Goal: Obtain resource: Obtain resource

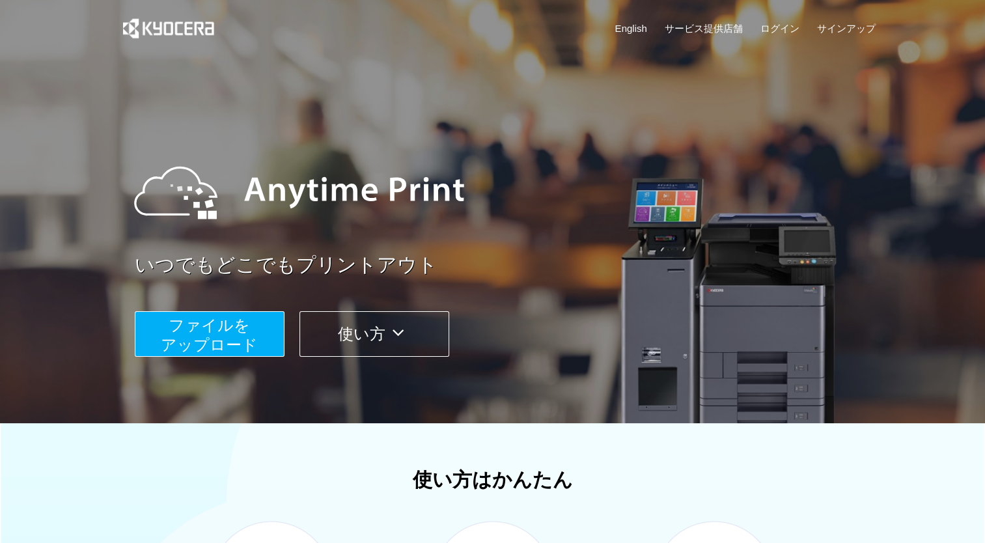
click at [231, 336] on span "ファイルを ​​アップロード" at bounding box center [209, 334] width 97 height 37
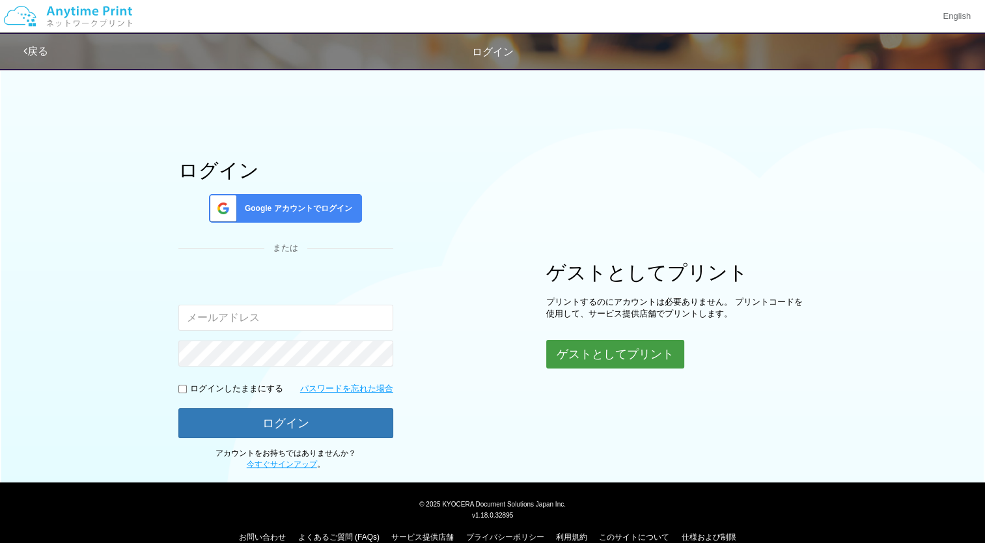
click at [570, 360] on button "ゲストとしてプリント" at bounding box center [615, 354] width 138 height 29
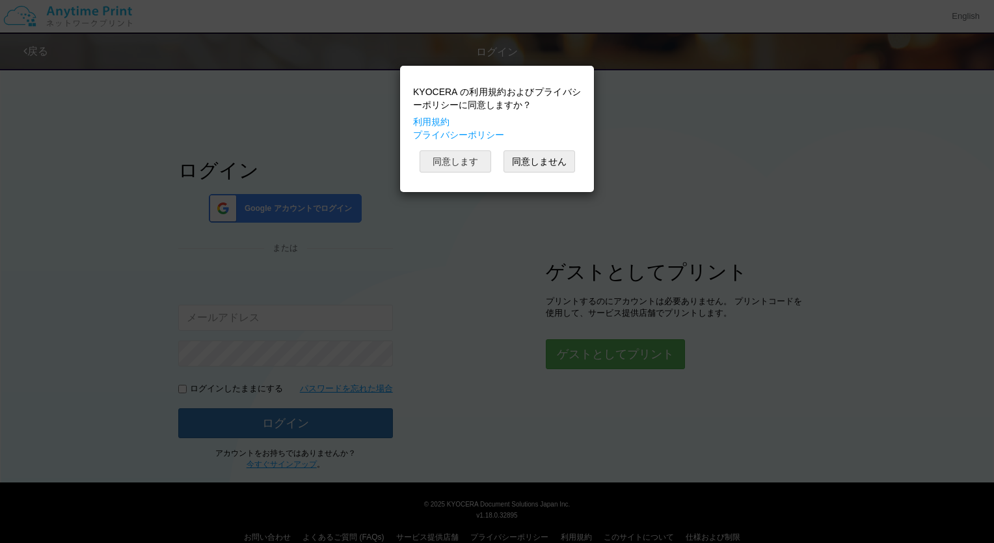
click at [453, 155] on button "同意します" at bounding box center [456, 161] width 72 height 22
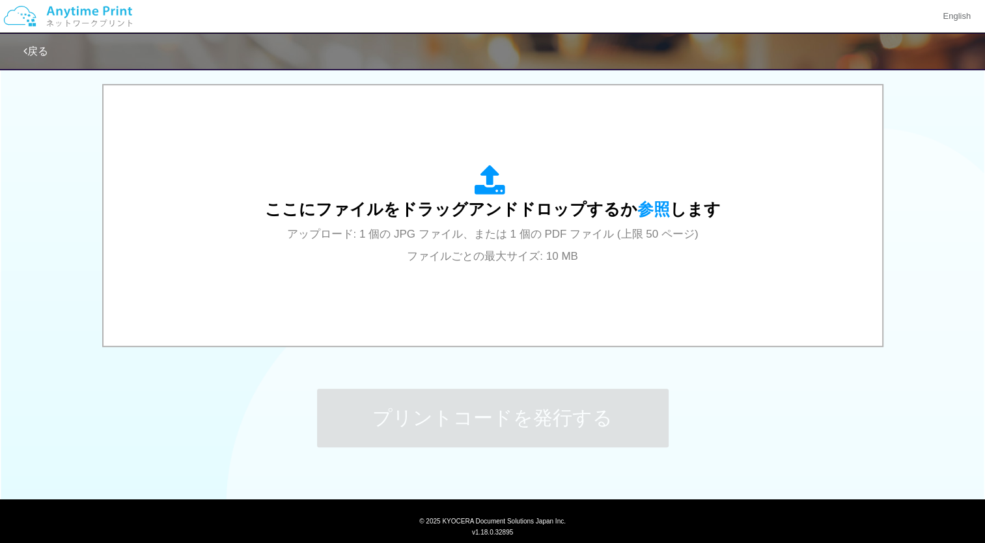
scroll to position [411, 0]
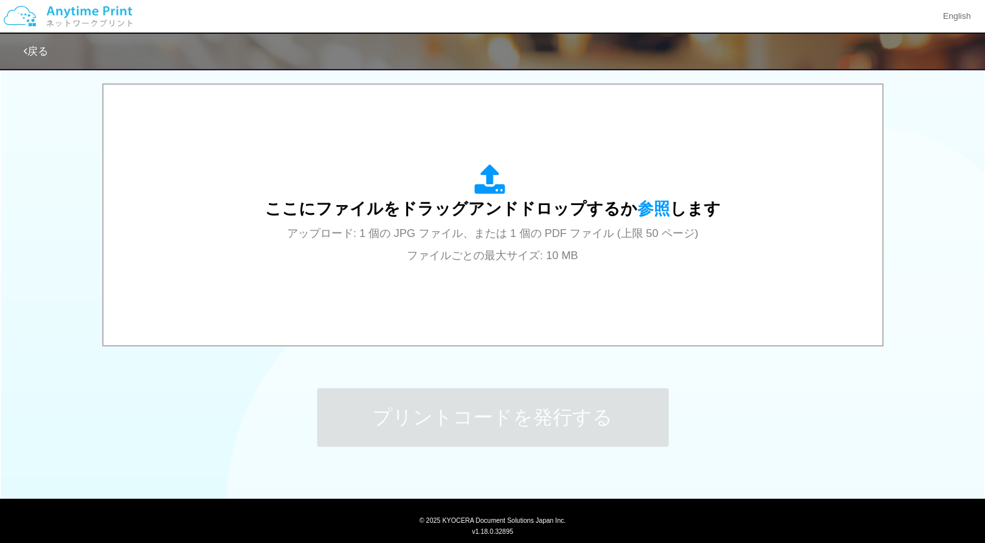
click at [440, 290] on div "ここにファイルをドラッグアンドドロップするか 参照 します アップロード: 1 個の JPG ファイル、または 1 個の PDF ファイル (上限 50 ペー…" at bounding box center [492, 215] width 752 height 234
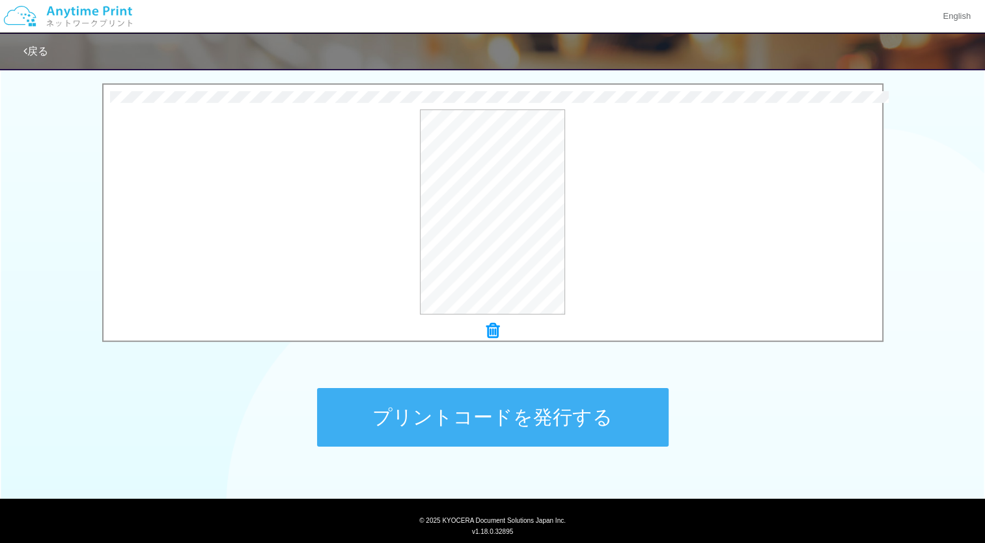
click at [435, 410] on button "プリントコードを発行する" at bounding box center [492, 417] width 351 height 59
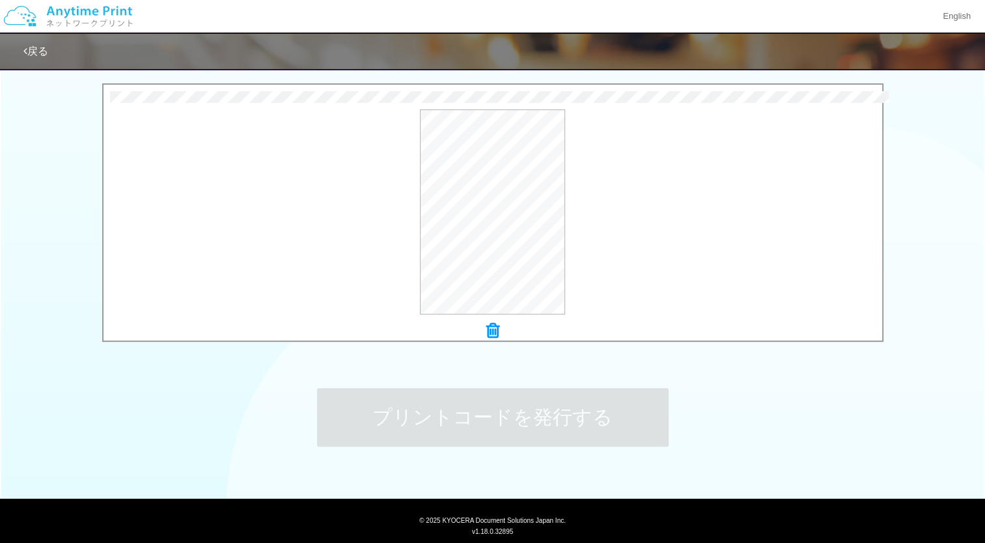
scroll to position [0, 0]
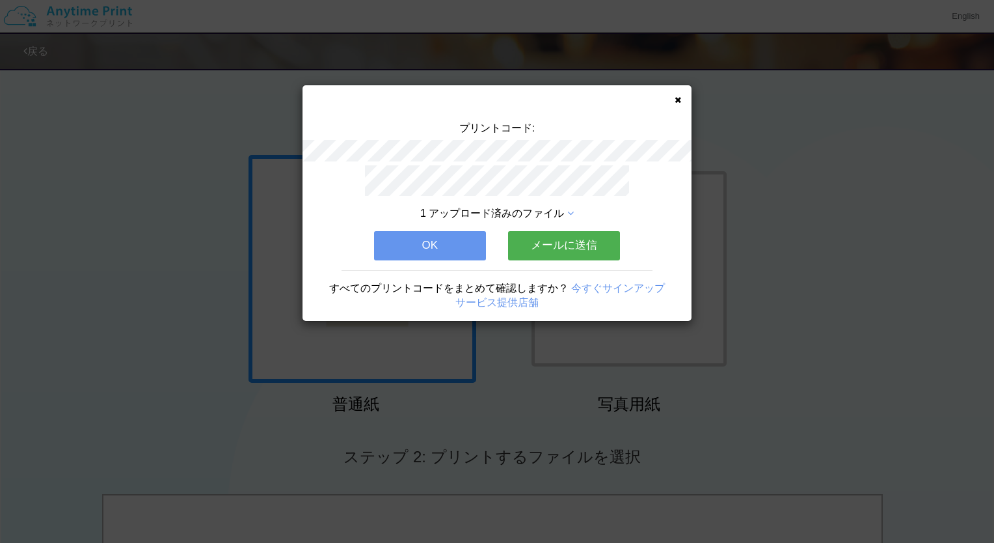
click at [537, 251] on button "メールに送信" at bounding box center [564, 245] width 112 height 29
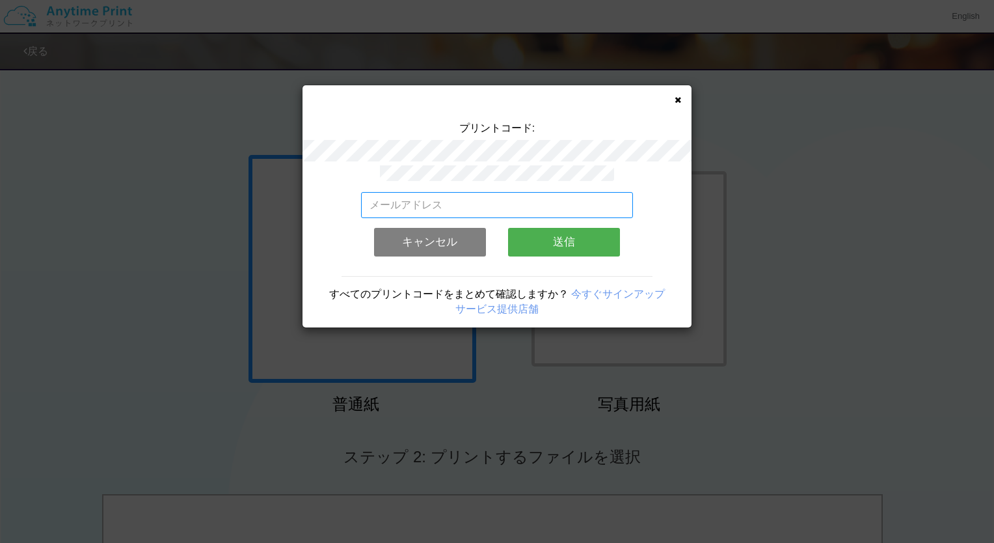
click at [528, 192] on input "email" at bounding box center [497, 205] width 273 height 26
type input "[EMAIL_ADDRESS][DOMAIN_NAME]"
click at [555, 233] on button "送信" at bounding box center [564, 242] width 112 height 29
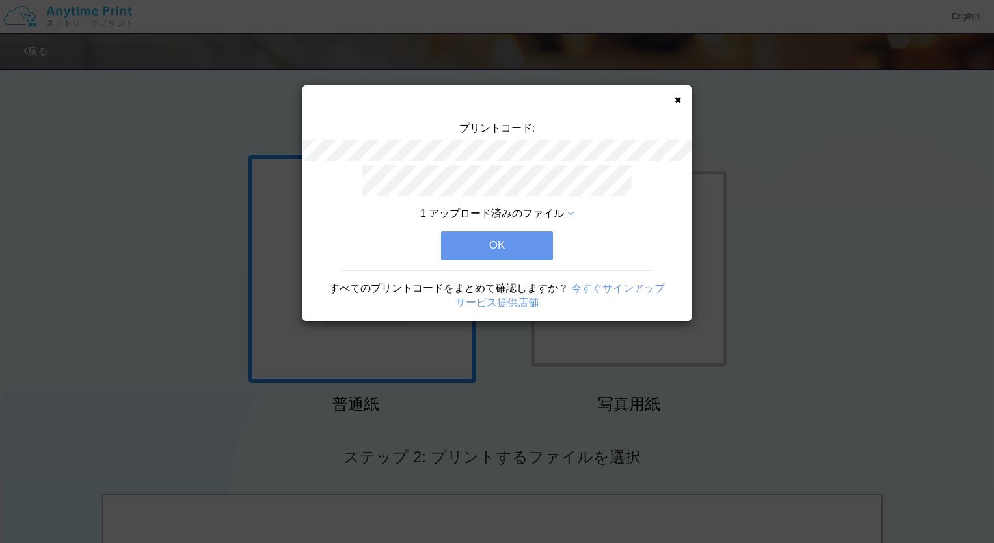
click at [533, 238] on button "OK" at bounding box center [497, 245] width 112 height 29
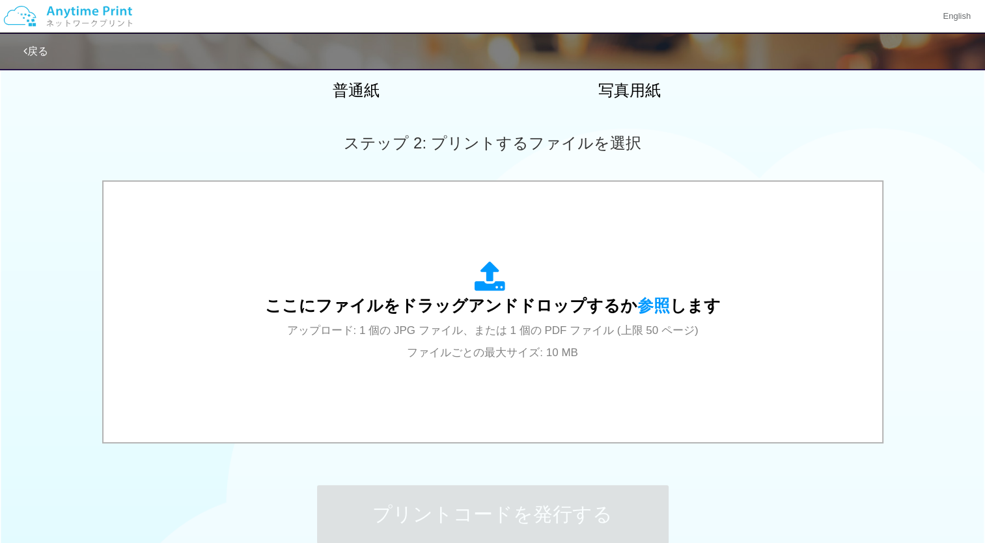
scroll to position [377, 0]
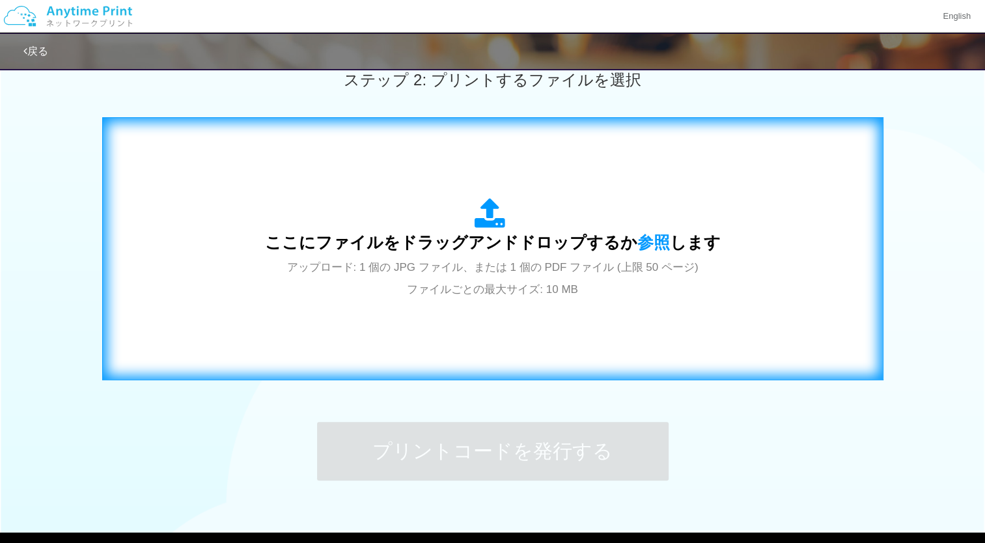
click at [496, 311] on div "ここにファイルをドラッグアンドドロップするか 参照 します アップロード: 1 個の JPG ファイル、または 1 個の PDF ファイル (上限 50 ペー…" at bounding box center [493, 249] width 754 height 236
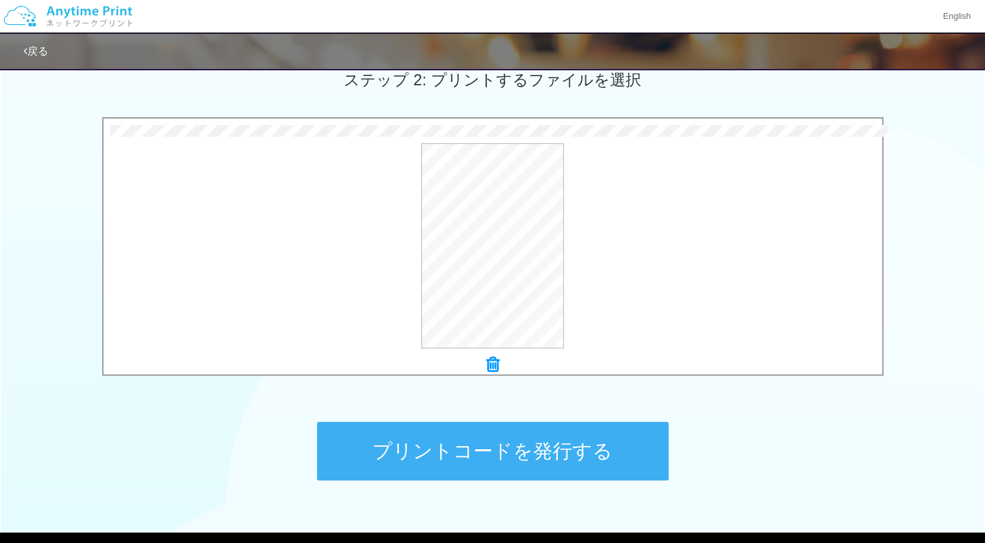
click at [444, 424] on button "プリントコードを発行する" at bounding box center [492, 451] width 351 height 59
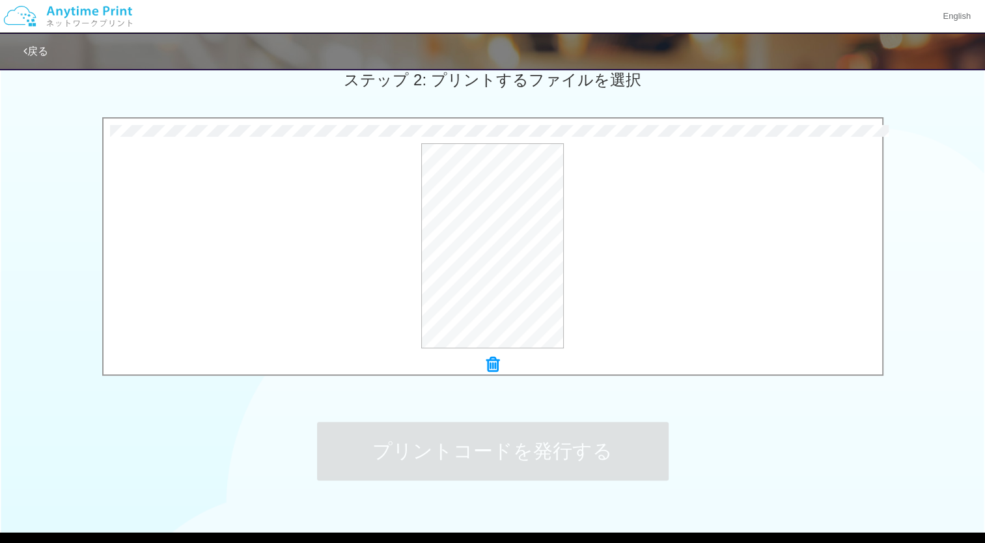
scroll to position [0, 0]
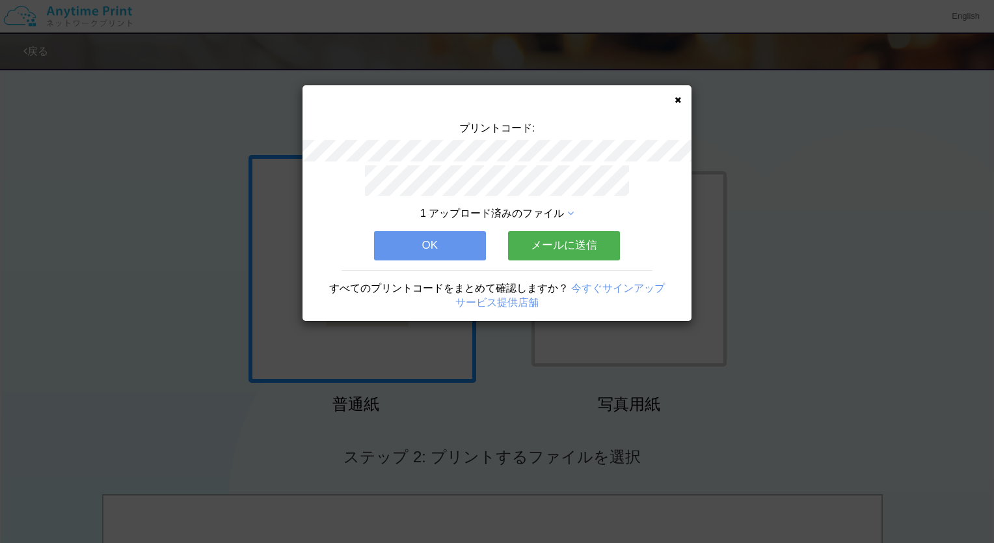
click at [444, 424] on div "プリントコード: 1 アップロード済みのファイル OK メールに送信 すべてのプリントコードをまとめて確認しますか？ 今すぐサインアップ サービス提供店舗" at bounding box center [497, 271] width 994 height 543
click at [511, 245] on button "メールに送信" at bounding box center [564, 245] width 112 height 29
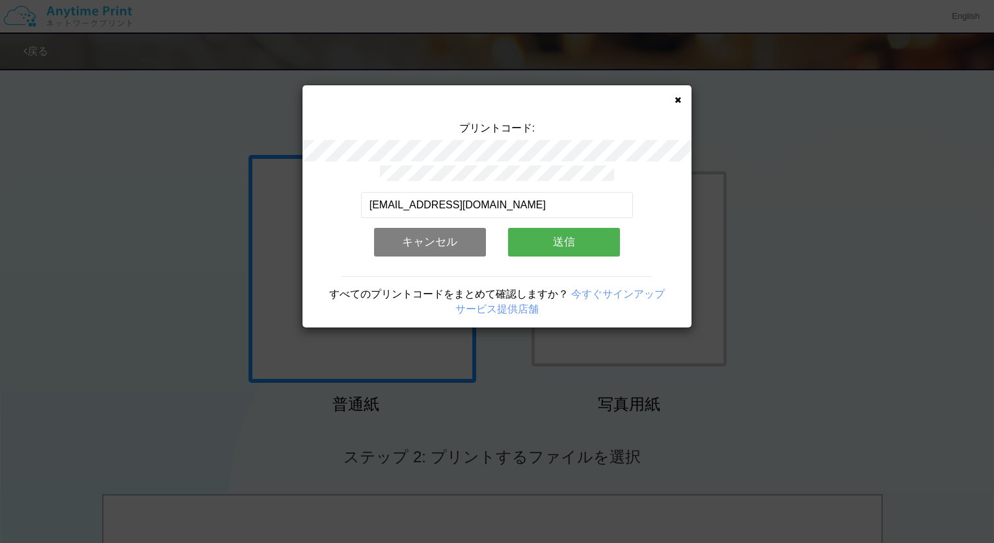
click at [549, 236] on button "送信" at bounding box center [564, 242] width 112 height 29
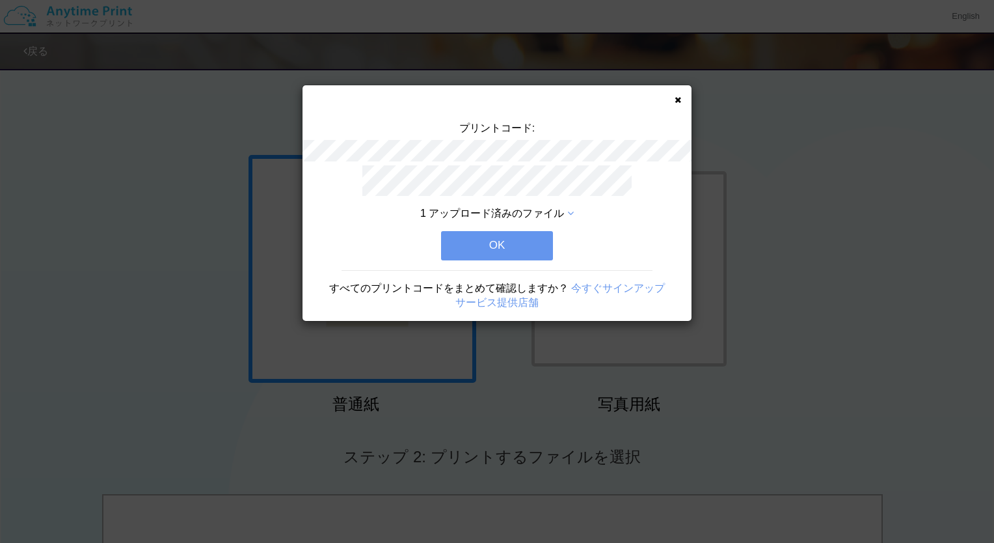
click at [499, 242] on button "OK" at bounding box center [497, 245] width 112 height 29
